Goal: Task Accomplishment & Management: Complete application form

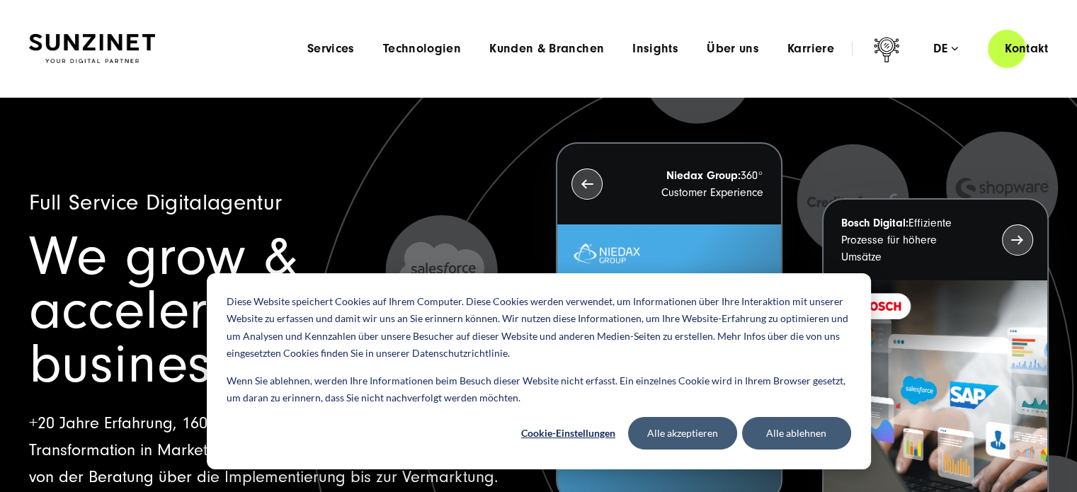
click at [815, 59] on div "Menu Services Menu Full Service Digitalagentur Wir lösen komplexe Herausforderu…" at bounding box center [679, 48] width 772 height 40
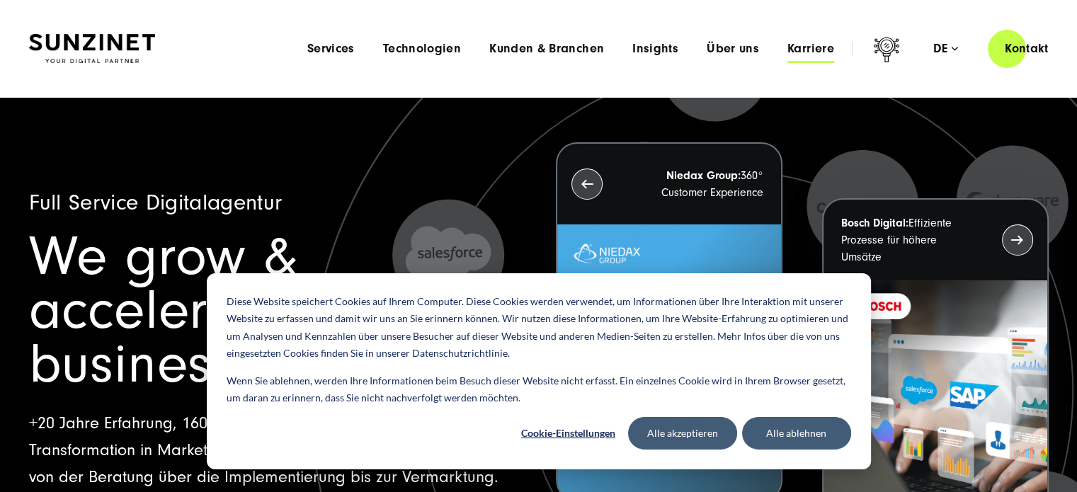
click at [808, 47] on span "Karriere" at bounding box center [810, 49] width 47 height 14
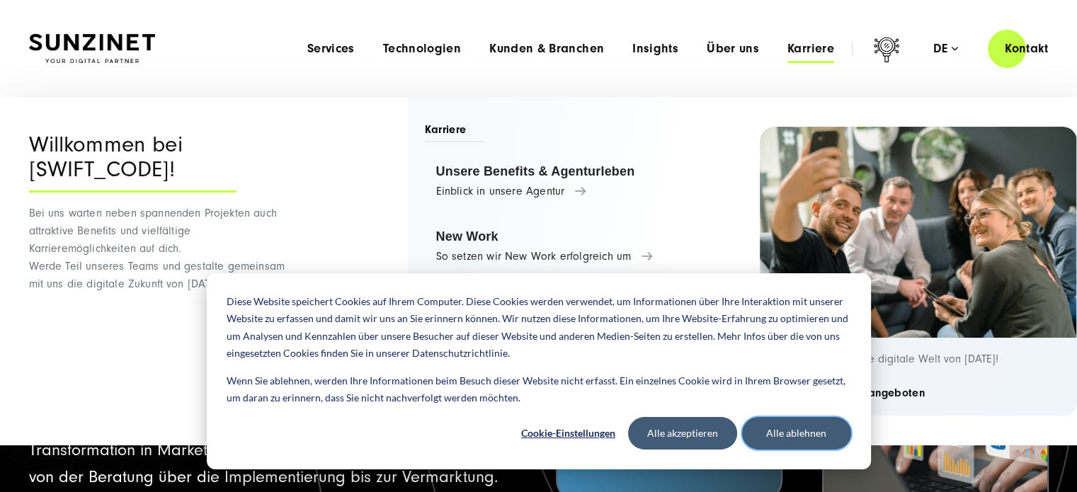
click at [807, 435] on button "Alle ablehnen" at bounding box center [796, 433] width 109 height 33
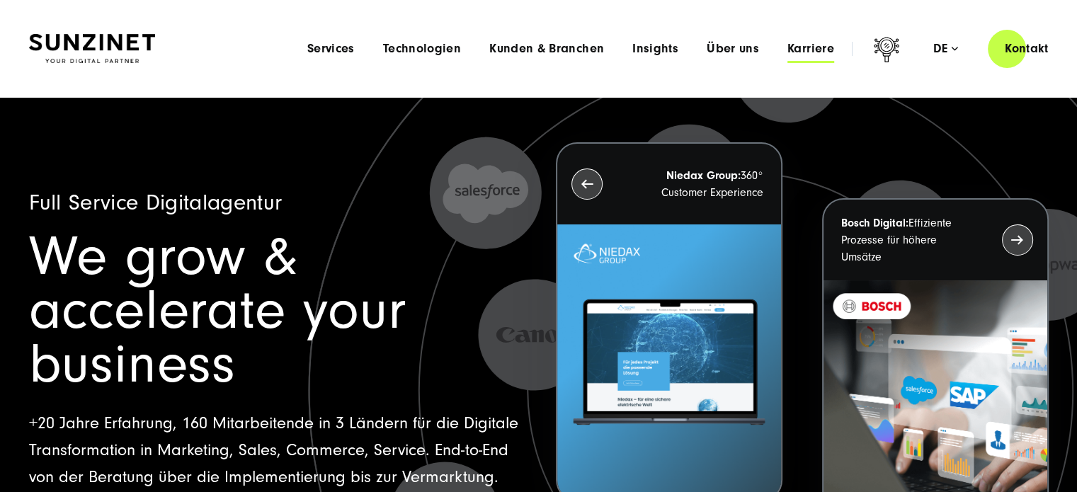
click at [805, 52] on span "Karriere" at bounding box center [810, 49] width 47 height 14
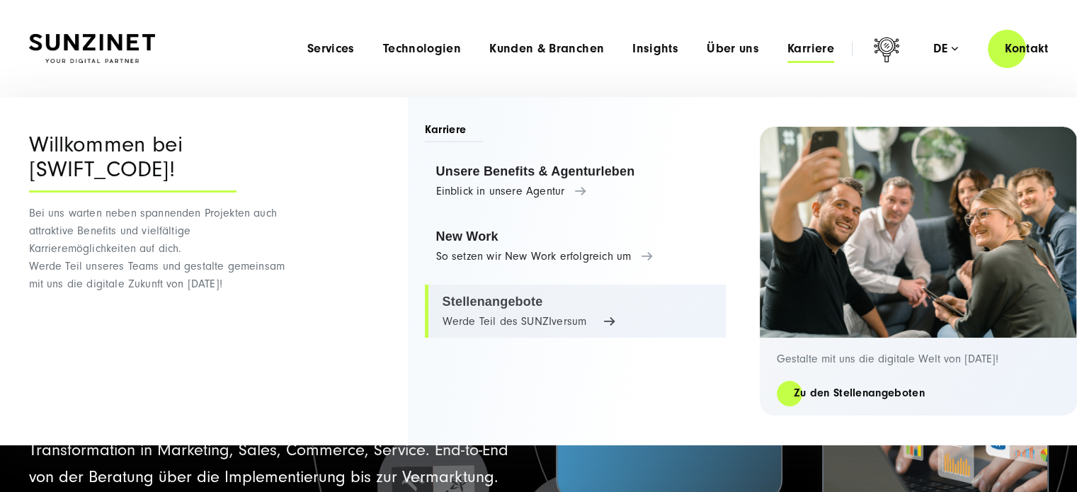
click at [515, 299] on link "Stellenangebote Werde Teil des SUNZIversum" at bounding box center [575, 312] width 301 height 54
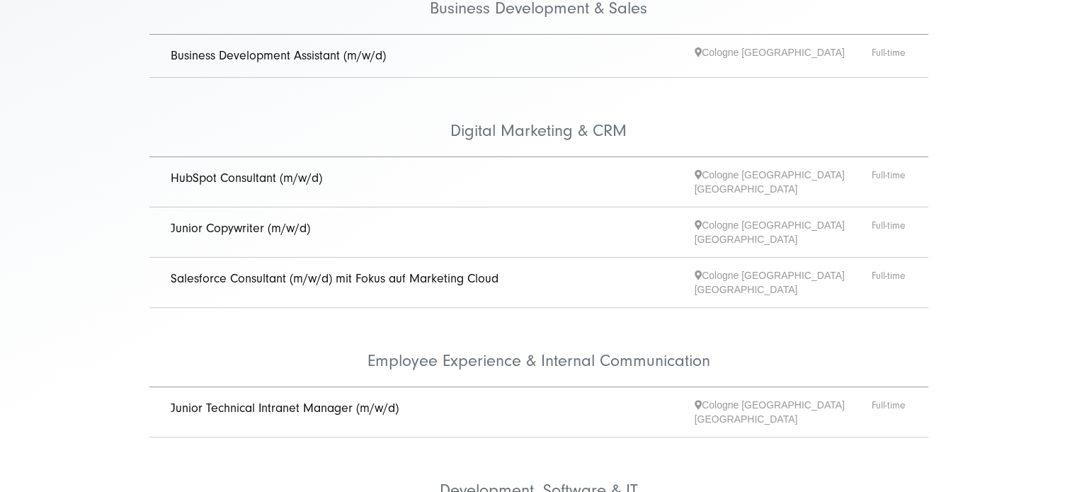
scroll to position [374, 0]
click at [258, 222] on link "Junior Copywriter (m/w/d)" at bounding box center [240, 226] width 139 height 15
